Goal: Transaction & Acquisition: Subscribe to service/newsletter

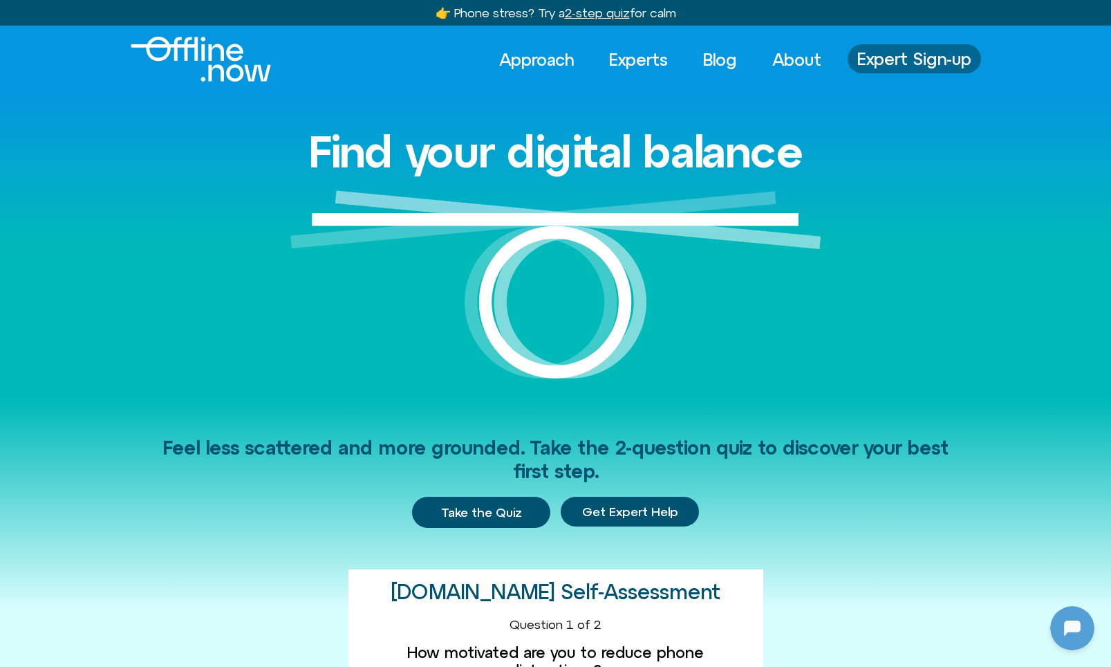
click at [896, 61] on span "Expert Sign-up" at bounding box center [914, 59] width 114 height 18
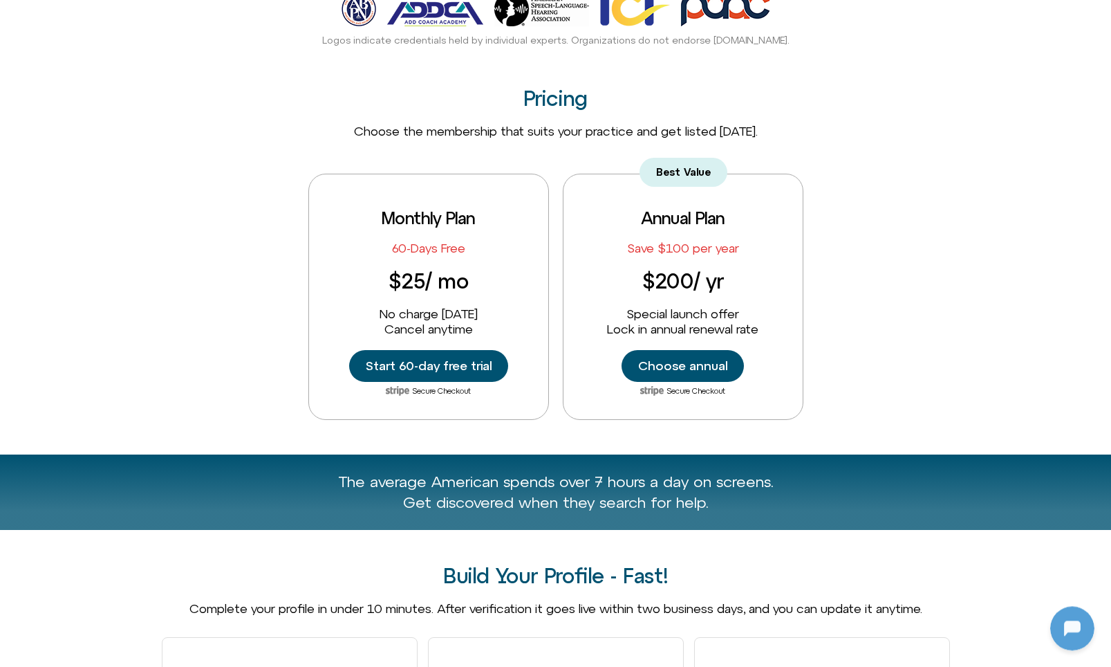
scroll to position [564, 0]
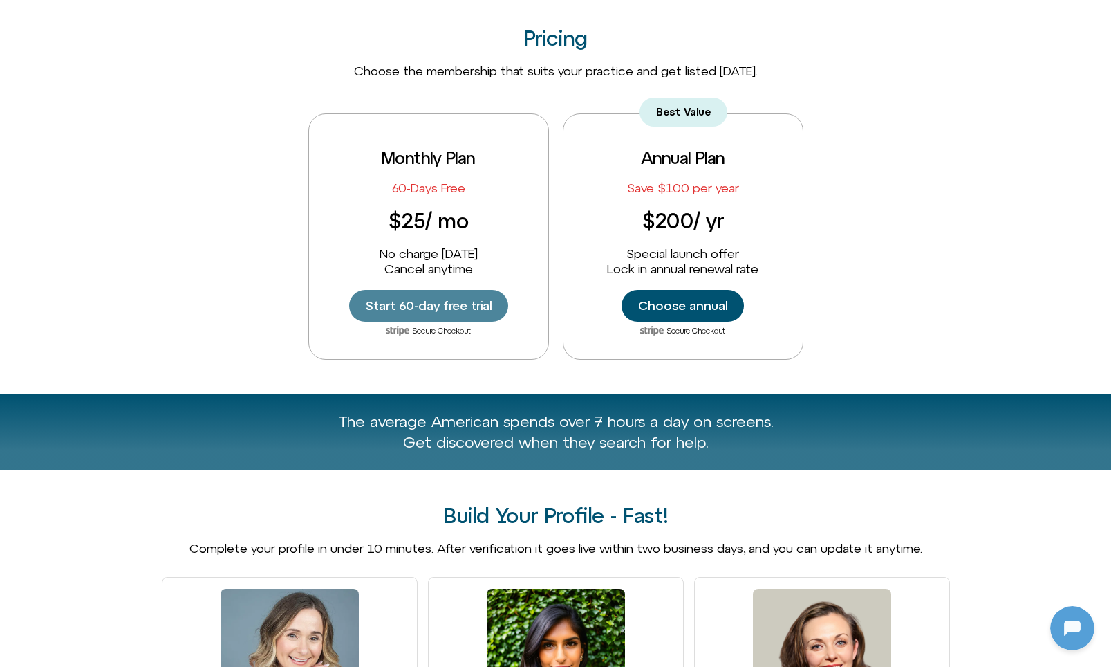
click at [455, 309] on span "Start 60-day free trial" at bounding box center [429, 305] width 126 height 15
click at [422, 304] on span "Start 60-day free trial" at bounding box center [429, 305] width 126 height 15
